Goal: Use online tool/utility: Utilize a website feature to perform a specific function

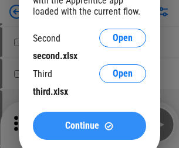
click at [89, 126] on span "Continue" at bounding box center [82, 125] width 34 height 9
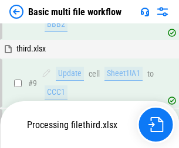
scroll to position [490, 0]
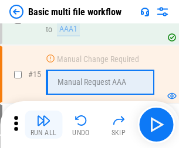
click at [43, 125] on img "button" at bounding box center [43, 121] width 14 height 14
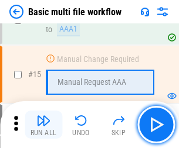
scroll to position [697, 0]
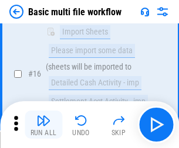
click at [43, 125] on img "button" at bounding box center [43, 121] width 14 height 14
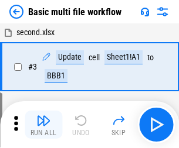
click at [43, 125] on img "button" at bounding box center [43, 121] width 14 height 14
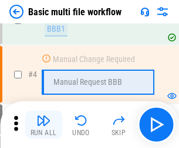
click at [43, 125] on img "button" at bounding box center [43, 121] width 14 height 14
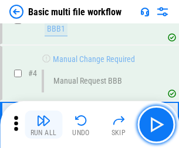
scroll to position [125, 0]
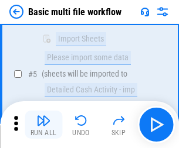
click at [43, 125] on img "button" at bounding box center [43, 121] width 14 height 14
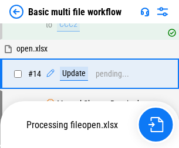
scroll to position [697, 0]
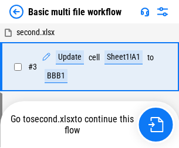
scroll to position [125, 0]
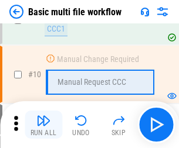
click at [43, 125] on img "button" at bounding box center [43, 121] width 14 height 14
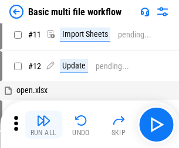
click at [43, 125] on img "button" at bounding box center [43, 121] width 14 height 14
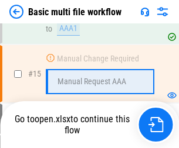
scroll to position [697, 0]
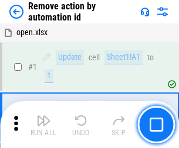
scroll to position [43, 0]
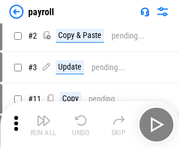
click at [43, 125] on img "button" at bounding box center [43, 121] width 14 height 14
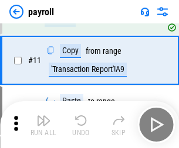
scroll to position [85, 0]
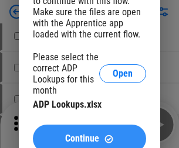
click at [89, 134] on span "Continue" at bounding box center [82, 138] width 34 height 9
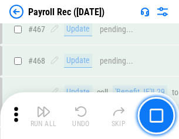
scroll to position [6245, 0]
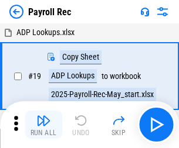
click at [43, 125] on img "button" at bounding box center [43, 121] width 14 height 14
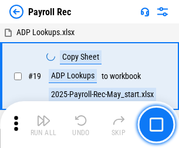
scroll to position [71, 0]
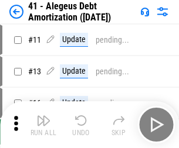
click at [43, 125] on img "button" at bounding box center [43, 121] width 14 height 14
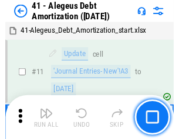
scroll to position [145, 0]
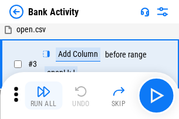
click at [43, 96] on img "button" at bounding box center [43, 91] width 14 height 14
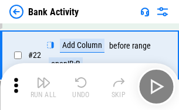
scroll to position [314, 0]
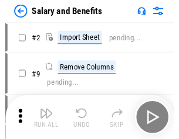
scroll to position [16, 0]
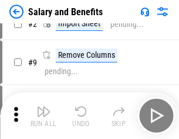
click at [43, 116] on img "button" at bounding box center [43, 112] width 14 height 14
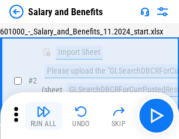
click at [43, 116] on img "button" at bounding box center [43, 112] width 14 height 14
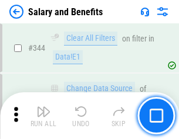
scroll to position [5486, 0]
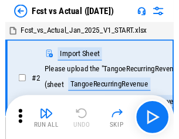
scroll to position [15, 0]
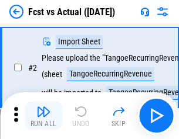
click at [43, 116] on img "button" at bounding box center [43, 112] width 14 height 14
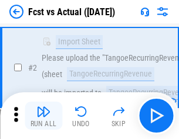
click at [43, 116] on img "button" at bounding box center [43, 112] width 14 height 14
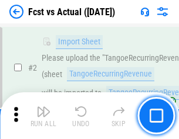
scroll to position [110, 0]
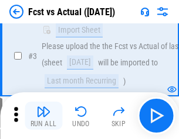
click at [43, 116] on img "button" at bounding box center [43, 112] width 14 height 14
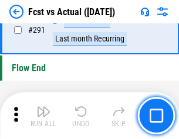
scroll to position [5546, 0]
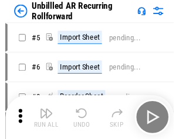
scroll to position [25, 0]
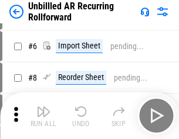
click at [43, 116] on img "button" at bounding box center [43, 112] width 14 height 14
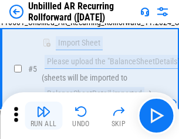
click at [43, 116] on img "button" at bounding box center [43, 112] width 14 height 14
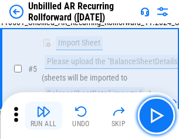
scroll to position [110, 0]
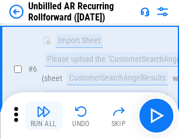
click at [43, 116] on img "button" at bounding box center [43, 112] width 14 height 14
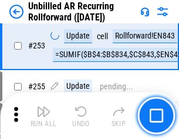
scroll to position [3980, 0]
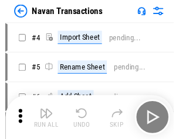
scroll to position [19, 0]
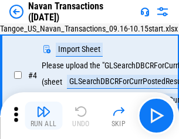
click at [43, 116] on img "button" at bounding box center [43, 112] width 14 height 14
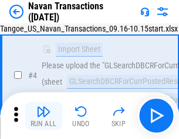
click at [43, 116] on img "button" at bounding box center [43, 112] width 14 height 14
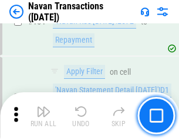
scroll to position [3799, 0]
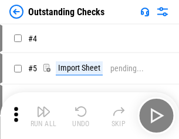
click at [43, 116] on img "button" at bounding box center [43, 112] width 14 height 14
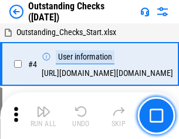
scroll to position [49, 0]
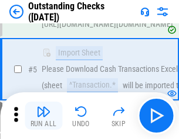
click at [43, 116] on img "button" at bounding box center [43, 112] width 14 height 14
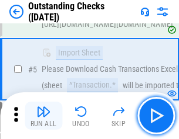
scroll to position [122, 0]
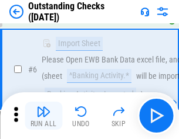
click at [43, 116] on img "button" at bounding box center [43, 112] width 14 height 14
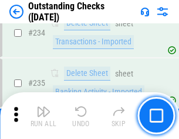
scroll to position [3558, 0]
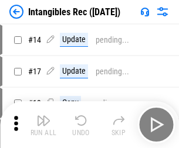
click at [43, 125] on img "button" at bounding box center [43, 121] width 14 height 14
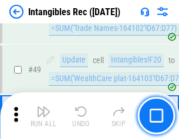
scroll to position [456, 0]
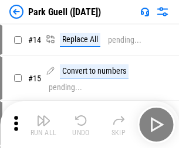
click at [43, 116] on img "button" at bounding box center [43, 121] width 14 height 14
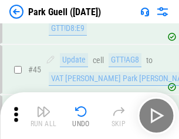
scroll to position [1465, 0]
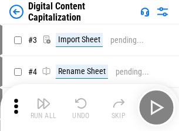
click at [43, 98] on img "button" at bounding box center [43, 103] width 14 height 14
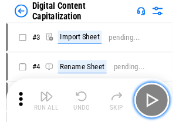
scroll to position [34, 0]
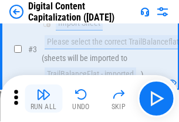
click at [43, 98] on img "button" at bounding box center [43, 94] width 14 height 14
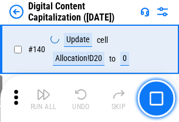
scroll to position [1243, 0]
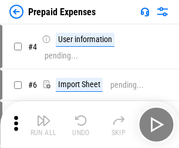
click at [43, 116] on img "button" at bounding box center [43, 121] width 14 height 14
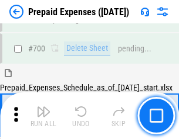
scroll to position [3153, 0]
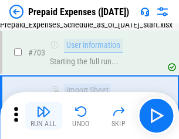
click at [43, 116] on img "button" at bounding box center [43, 112] width 14 height 14
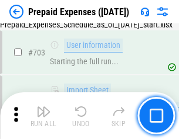
scroll to position [3222, 0]
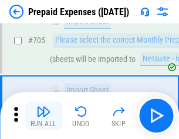
click at [43, 116] on img "button" at bounding box center [43, 112] width 14 height 14
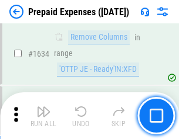
scroll to position [11409, 0]
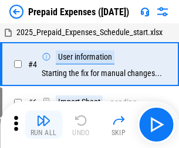
click at [43, 125] on img "button" at bounding box center [43, 121] width 14 height 14
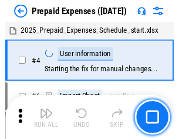
scroll to position [52, 0]
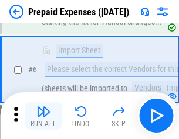
click at [43, 116] on img "button" at bounding box center [43, 112] width 14 height 14
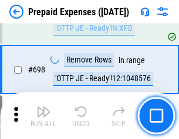
scroll to position [4080, 0]
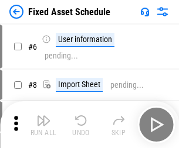
click at [43, 125] on img "button" at bounding box center [43, 121] width 14 height 14
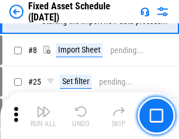
click at [43, 116] on img "button" at bounding box center [43, 112] width 14 height 14
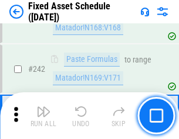
scroll to position [3630, 0]
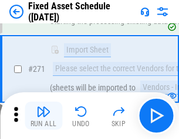
click at [43, 116] on img "button" at bounding box center [43, 112] width 14 height 14
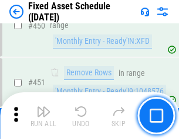
scroll to position [5238, 0]
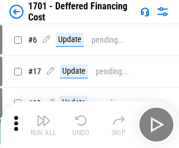
click at [43, 125] on img "button" at bounding box center [43, 121] width 14 height 14
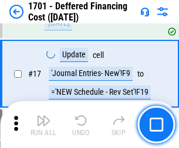
scroll to position [141, 0]
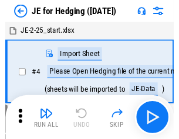
scroll to position [2, 0]
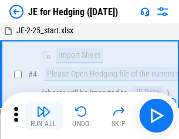
click at [43, 116] on img "button" at bounding box center [43, 112] width 14 height 14
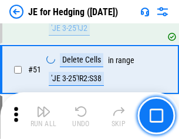
scroll to position [759, 0]
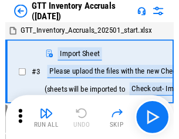
scroll to position [2, 0]
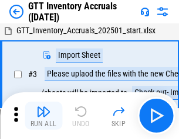
click at [43, 116] on img "button" at bounding box center [43, 112] width 14 height 14
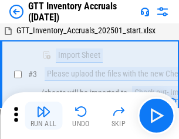
click at [43, 116] on img "button" at bounding box center [43, 112] width 14 height 14
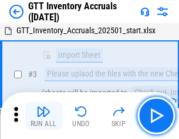
scroll to position [76, 0]
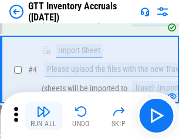
click at [43, 116] on img "button" at bounding box center [43, 112] width 14 height 14
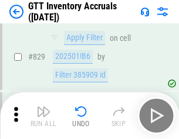
scroll to position [8894, 0]
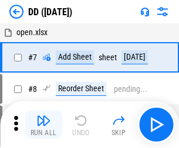
click at [43, 125] on img "button" at bounding box center [43, 121] width 14 height 14
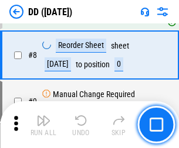
scroll to position [113, 0]
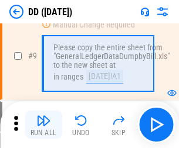
click at [43, 125] on img "button" at bounding box center [43, 121] width 14 height 14
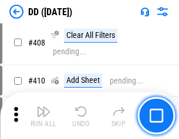
scroll to position [5243, 0]
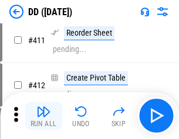
click at [43, 116] on img "button" at bounding box center [43, 112] width 14 height 14
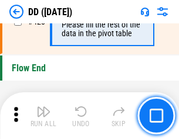
scroll to position [5608, 0]
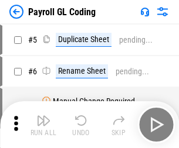
click at [43, 125] on img "button" at bounding box center [43, 121] width 14 height 14
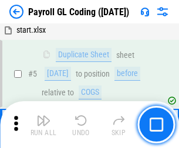
scroll to position [141, 0]
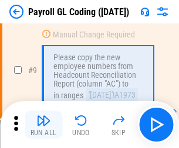
click at [43, 125] on img "button" at bounding box center [43, 121] width 14 height 14
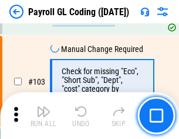
scroll to position [2749, 0]
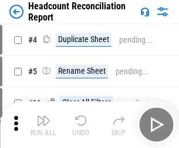
click at [43, 125] on img "button" at bounding box center [43, 121] width 14 height 14
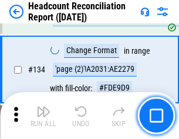
scroll to position [1409, 0]
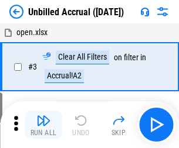
click at [43, 125] on img "button" at bounding box center [43, 121] width 14 height 14
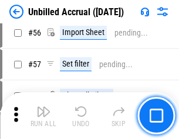
scroll to position [1223, 0]
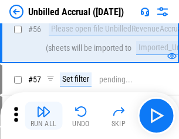
click at [43, 116] on img "button" at bounding box center [43, 112] width 14 height 14
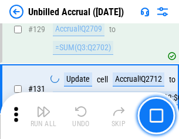
scroll to position [3490, 0]
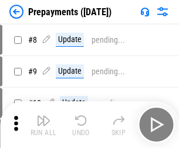
click at [43, 125] on img "button" at bounding box center [43, 121] width 14 height 14
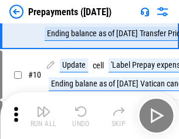
scroll to position [73, 0]
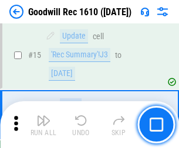
scroll to position [200, 0]
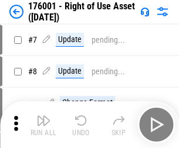
click at [43, 125] on img "button" at bounding box center [43, 121] width 14 height 14
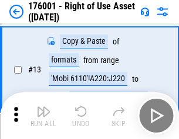
scroll to position [76, 0]
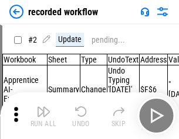
click at [43, 116] on img "button" at bounding box center [43, 112] width 14 height 14
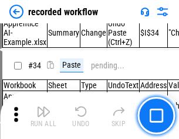
scroll to position [3662, 0]
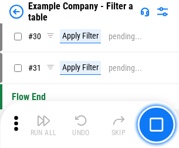
scroll to position [1072, 0]
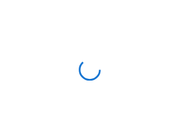
scroll to position [18, 0]
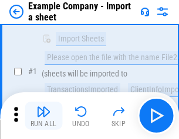
click at [43, 116] on img "button" at bounding box center [43, 112] width 14 height 14
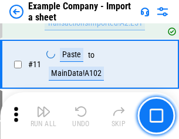
scroll to position [259, 0]
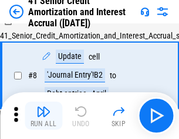
click at [43, 116] on img "button" at bounding box center [43, 112] width 14 height 14
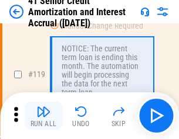
click at [43, 116] on img "button" at bounding box center [43, 112] width 14 height 14
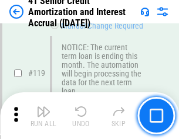
scroll to position [1106, 0]
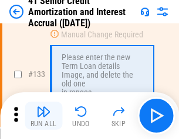
click at [43, 116] on img "button" at bounding box center [43, 112] width 14 height 14
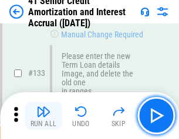
scroll to position [1225, 0]
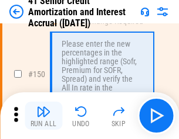
click at [43, 116] on img "button" at bounding box center [43, 112] width 14 height 14
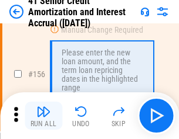
click at [43, 116] on img "button" at bounding box center [43, 112] width 14 height 14
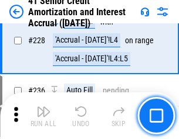
scroll to position [2624, 0]
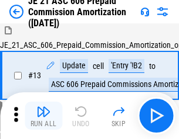
click at [43, 116] on img "button" at bounding box center [43, 112] width 14 height 14
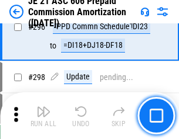
scroll to position [2156, 0]
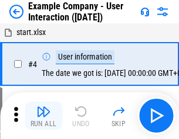
click at [43, 116] on img "button" at bounding box center [43, 112] width 14 height 14
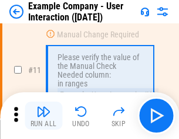
click at [43, 116] on img "button" at bounding box center [43, 112] width 14 height 14
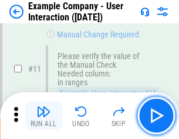
scroll to position [254, 0]
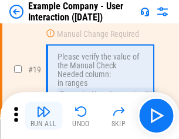
click at [43, 116] on img "button" at bounding box center [43, 112] width 14 height 14
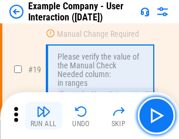
click at [43, 116] on img "button" at bounding box center [43, 112] width 14 height 14
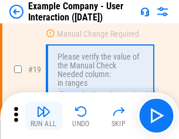
click at [43, 116] on img "button" at bounding box center [43, 112] width 14 height 14
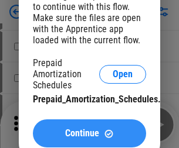
click at [89, 134] on span "Continue" at bounding box center [82, 133] width 34 height 9
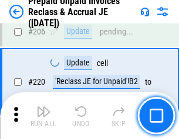
scroll to position [1519, 0]
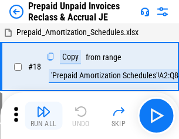
click at [43, 116] on img "button" at bounding box center [43, 112] width 14 height 14
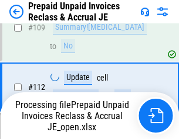
scroll to position [1519, 0]
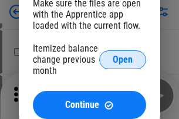
click at [122, 59] on span "Open" at bounding box center [122, 59] width 20 height 9
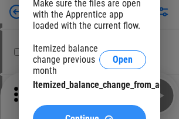
click at [89, 114] on span "Continue" at bounding box center [82, 118] width 34 height 9
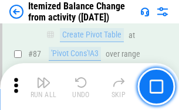
scroll to position [1145, 0]
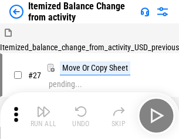
scroll to position [18, 0]
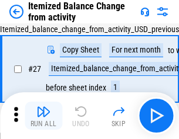
click at [43, 116] on img "button" at bounding box center [43, 112] width 14 height 14
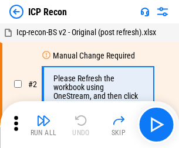
scroll to position [5, 0]
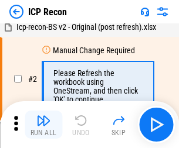
click at [43, 125] on img "button" at bounding box center [43, 121] width 14 height 14
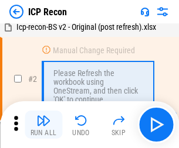
click at [43, 125] on img "button" at bounding box center [43, 121] width 14 height 14
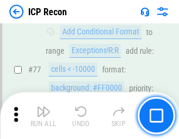
scroll to position [1053, 0]
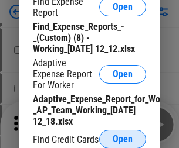
click at [122, 139] on span "Open" at bounding box center [122, 139] width 20 height 9
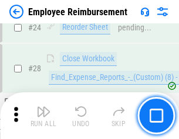
scroll to position [548, 0]
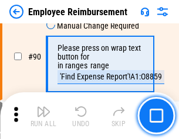
click at [43, 116] on img "button" at bounding box center [43, 112] width 14 height 14
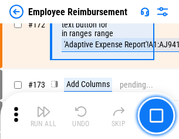
click at [43, 116] on img "button" at bounding box center [43, 112] width 14 height 14
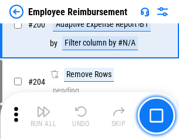
scroll to position [2965, 0]
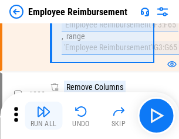
click at [43, 116] on img "button" at bounding box center [43, 112] width 14 height 14
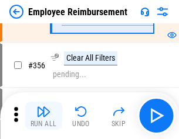
click at [43, 116] on img "button" at bounding box center [43, 112] width 14 height 14
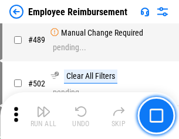
scroll to position [7447, 0]
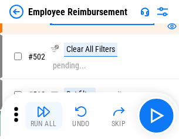
click at [43, 116] on img "button" at bounding box center [43, 112] width 14 height 14
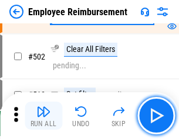
click at [43, 116] on img "button" at bounding box center [43, 112] width 14 height 14
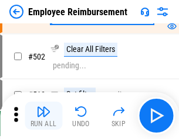
click at [43, 116] on img "button" at bounding box center [43, 112] width 14 height 14
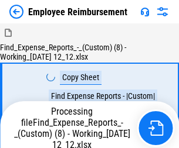
scroll to position [40, 0]
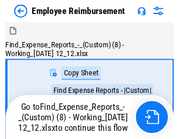
scroll to position [40, 0]
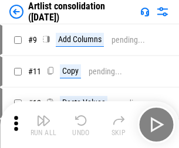
click at [43, 125] on img "button" at bounding box center [43, 121] width 14 height 14
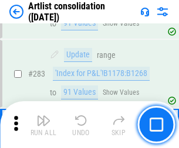
scroll to position [4846, 0]
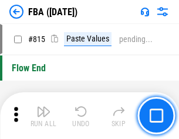
scroll to position [10489, 0]
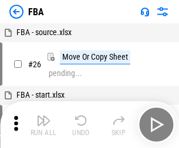
scroll to position [12, 0]
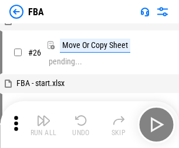
click at [43, 125] on img "button" at bounding box center [43, 121] width 14 height 14
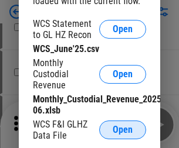
click at [122, 130] on span "Open" at bounding box center [122, 129] width 20 height 9
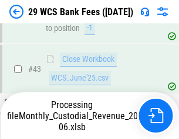
scroll to position [479, 0]
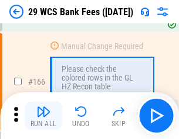
click at [43, 116] on img "button" at bounding box center [43, 112] width 14 height 14
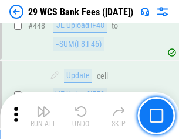
scroll to position [5674, 0]
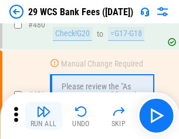
click at [43, 116] on img "button" at bounding box center [43, 112] width 14 height 14
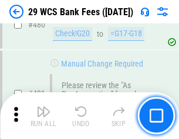
scroll to position [6042, 0]
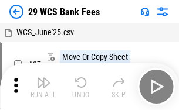
scroll to position [21, 0]
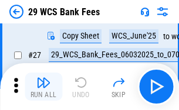
click at [43, 87] on img "button" at bounding box center [43, 83] width 14 height 14
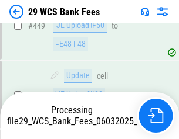
scroll to position [5830, 0]
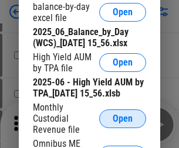
click at [122, 124] on span "Open" at bounding box center [122, 118] width 20 height 9
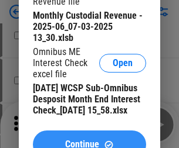
click at [89, 140] on span "Continue" at bounding box center [82, 144] width 34 height 9
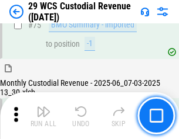
scroll to position [1224, 0]
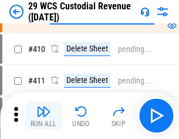
click at [43, 116] on img "button" at bounding box center [43, 112] width 14 height 14
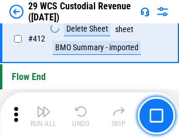
scroll to position [5596, 0]
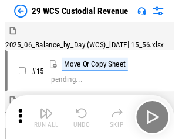
scroll to position [28, 0]
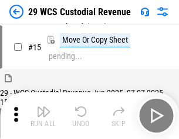
click at [43, 116] on img "button" at bounding box center [43, 112] width 14 height 14
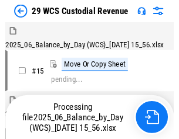
scroll to position [28, 0]
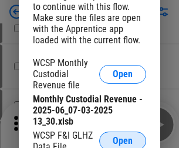
click at [122, 139] on span "Open" at bounding box center [122, 141] width 20 height 9
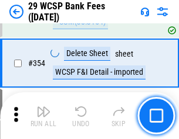
scroll to position [3895, 0]
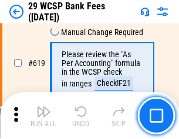
click at [43, 116] on img "button" at bounding box center [43, 112] width 14 height 14
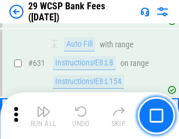
scroll to position [6754, 0]
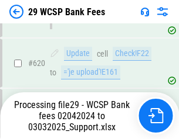
scroll to position [6524, 0]
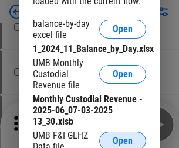
click at [122, 139] on span "Open" at bounding box center [122, 141] width 20 height 9
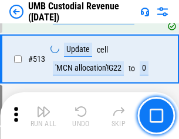
scroll to position [5667, 0]
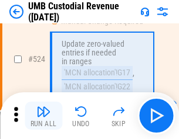
click at [43, 116] on img "button" at bounding box center [43, 112] width 14 height 14
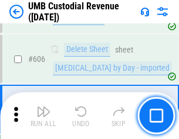
scroll to position [6764, 0]
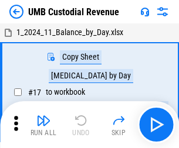
scroll to position [9, 0]
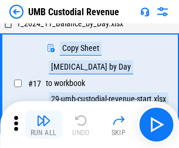
click at [43, 125] on img "button" at bounding box center [43, 121] width 14 height 14
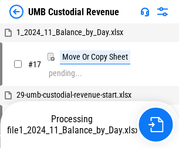
scroll to position [9, 0]
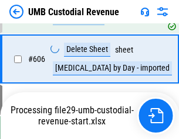
scroll to position [6737, 0]
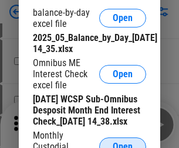
click at [122, 142] on span "Open" at bounding box center [122, 146] width 20 height 9
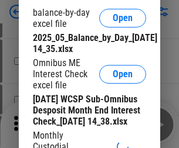
scroll to position [223, 0]
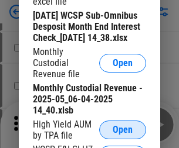
click at [122, 135] on span "Open" at bounding box center [122, 129] width 20 height 9
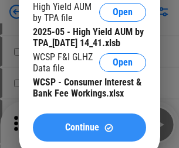
click at [89, 132] on span "Continue" at bounding box center [82, 127] width 34 height 9
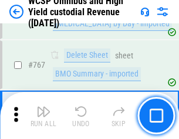
scroll to position [9548, 0]
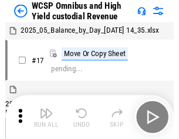
scroll to position [6, 0]
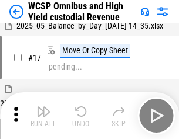
click at [43, 116] on img "button" at bounding box center [43, 112] width 14 height 14
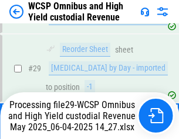
scroll to position [244, 0]
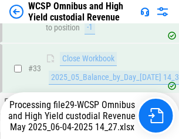
scroll to position [580, 0]
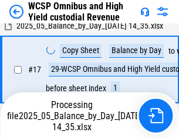
scroll to position [244, 0]
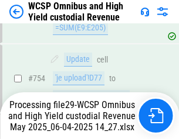
scroll to position [9521, 0]
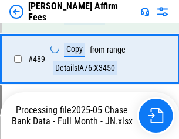
scroll to position [3058, 0]
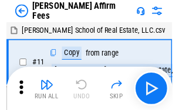
scroll to position [12, 0]
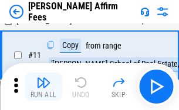
click at [43, 87] on img "button" at bounding box center [43, 83] width 14 height 14
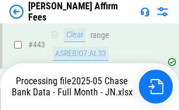
scroll to position [3073, 0]
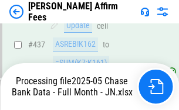
scroll to position [3073, 0]
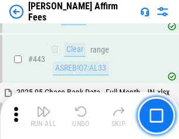
scroll to position [3058, 0]
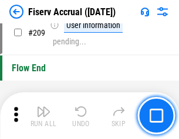
scroll to position [3639, 0]
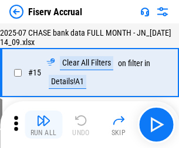
click at [43, 125] on img "button" at bounding box center [43, 121] width 14 height 14
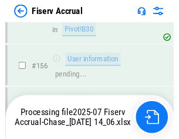
scroll to position [2938, 0]
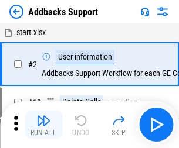
click at [43, 116] on img "button" at bounding box center [43, 121] width 14 height 14
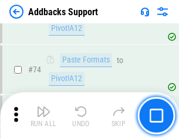
scroll to position [853, 0]
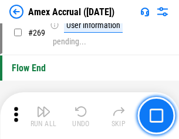
scroll to position [3432, 0]
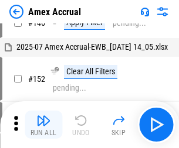
click at [43, 125] on img "button" at bounding box center [43, 121] width 14 height 14
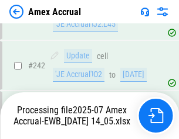
scroll to position [3342, 0]
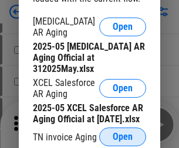
click at [122, 134] on span "Open" at bounding box center [122, 136] width 20 height 9
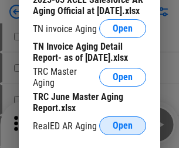
click at [122, 122] on span "Open" at bounding box center [122, 125] width 20 height 9
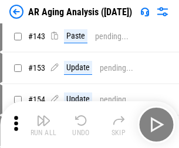
scroll to position [446, 0]
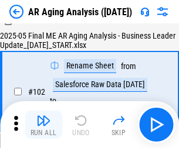
click at [43, 125] on img "button" at bounding box center [43, 121] width 14 height 14
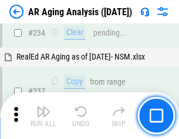
scroll to position [1816, 0]
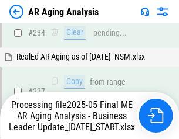
scroll to position [1851, 0]
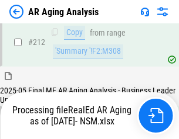
scroll to position [1752, 0]
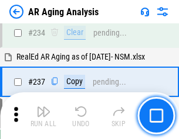
scroll to position [1803, 0]
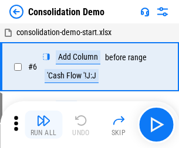
click at [43, 125] on img "button" at bounding box center [43, 121] width 14 height 14
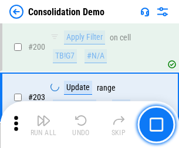
scroll to position [3674, 0]
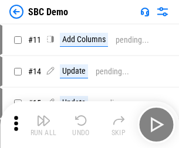
click at [43, 125] on img "button" at bounding box center [43, 121] width 14 height 14
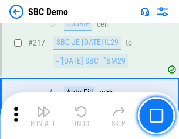
scroll to position [2893, 0]
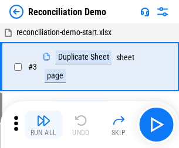
click at [43, 125] on img "button" at bounding box center [43, 121] width 14 height 14
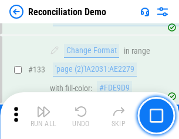
scroll to position [1392, 0]
